Goal: Transaction & Acquisition: Purchase product/service

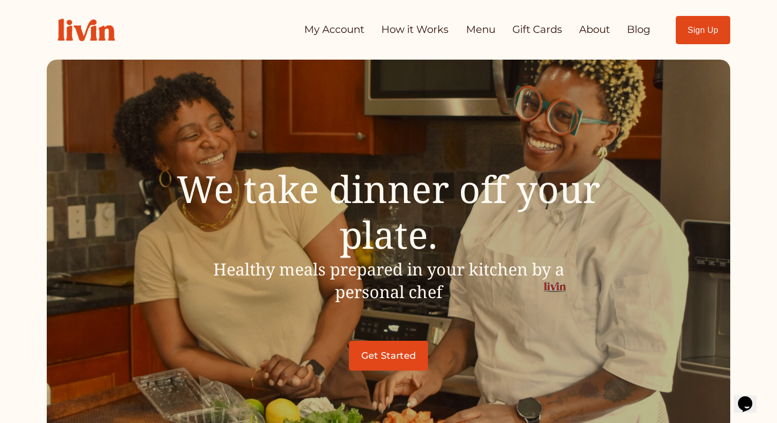
click at [413, 27] on link "How it Works" at bounding box center [414, 30] width 67 height 21
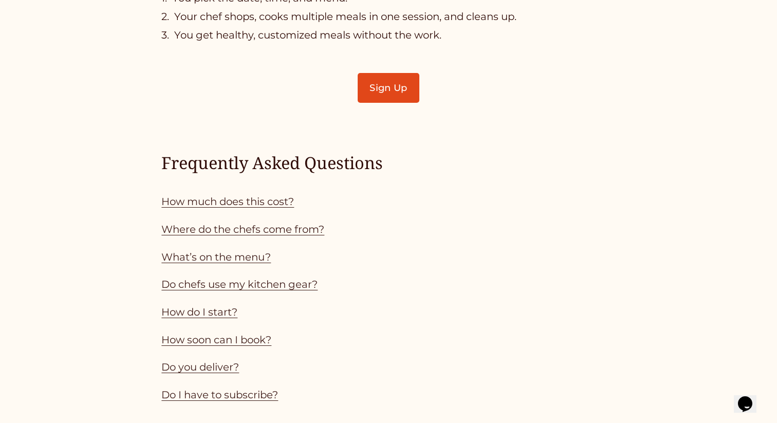
scroll to position [838, 0]
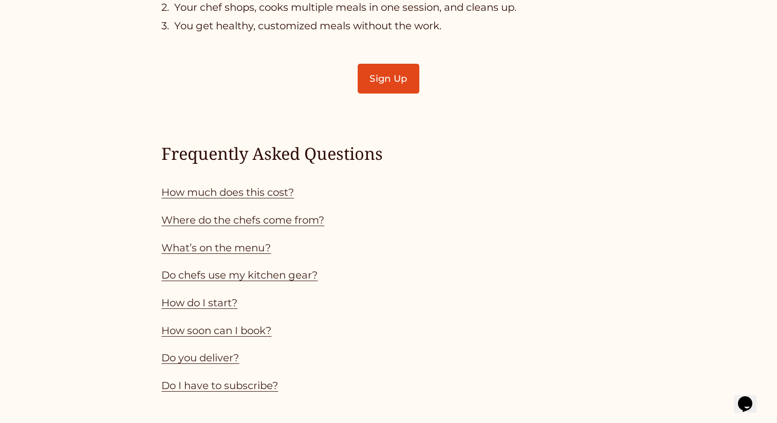
click at [179, 194] on link "How much does this cost?" at bounding box center [227, 192] width 133 height 12
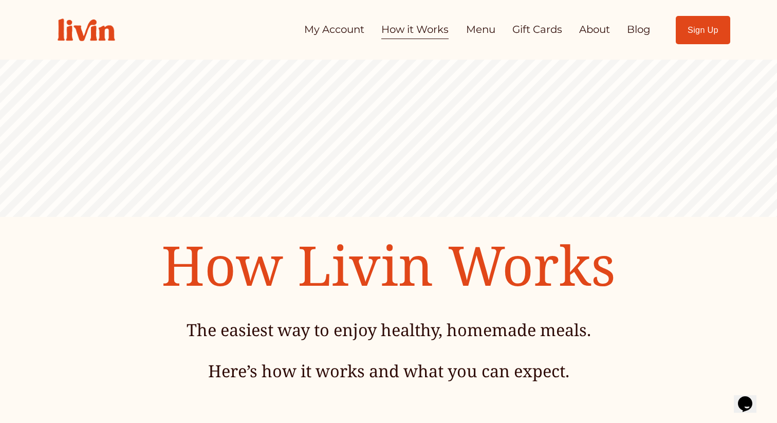
click at [485, 31] on link "Menu" at bounding box center [480, 30] width 29 height 21
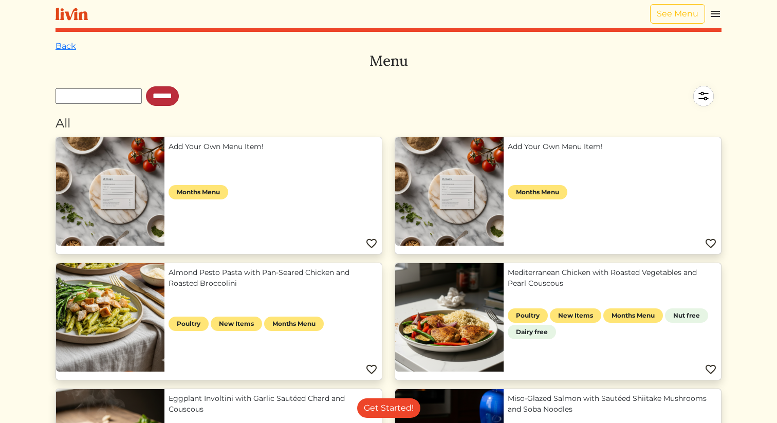
click at [177, 99] on input "******" at bounding box center [162, 96] width 33 height 20
click at [701, 99] on img at bounding box center [703, 96] width 36 height 36
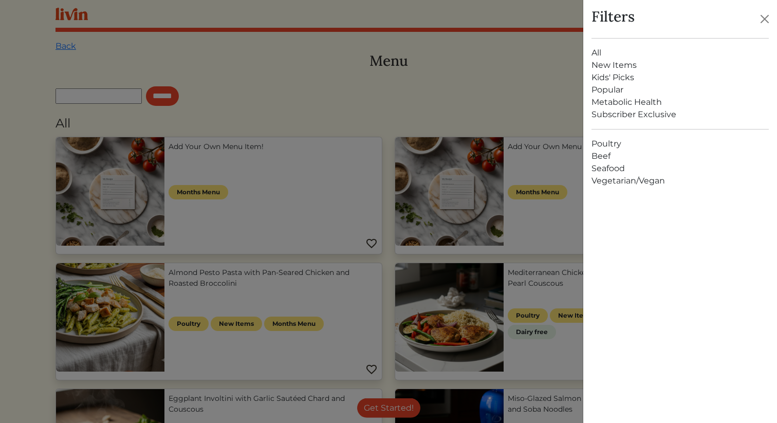
click at [643, 187] on link "Vegetarian/Vegan" at bounding box center [679, 181] width 177 height 12
